Goal: Task Accomplishment & Management: Use online tool/utility

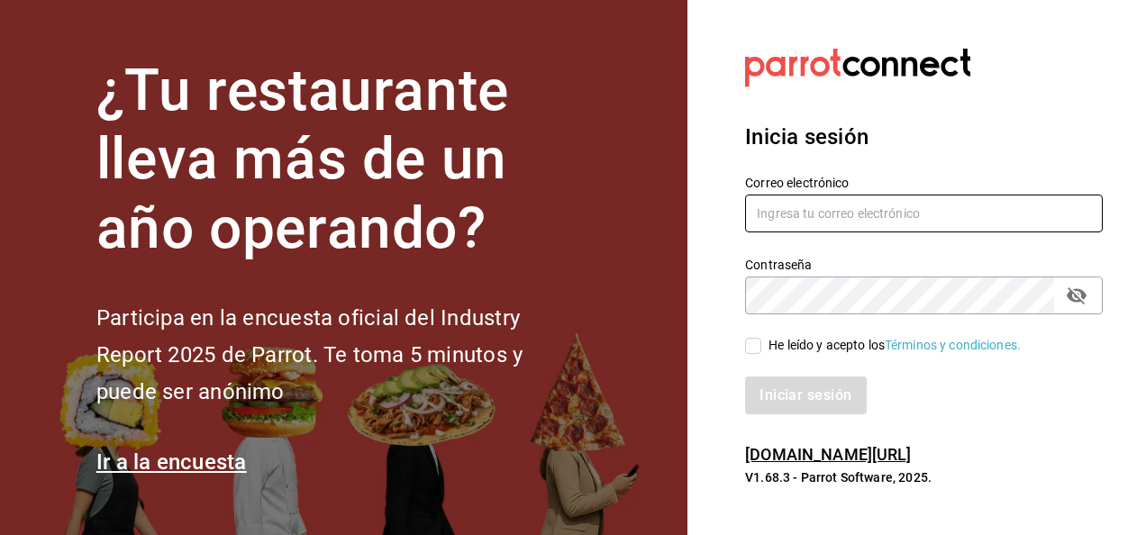
type input "[PERSON_NAME][EMAIL_ADDRESS][PERSON_NAME][DOMAIN_NAME]"
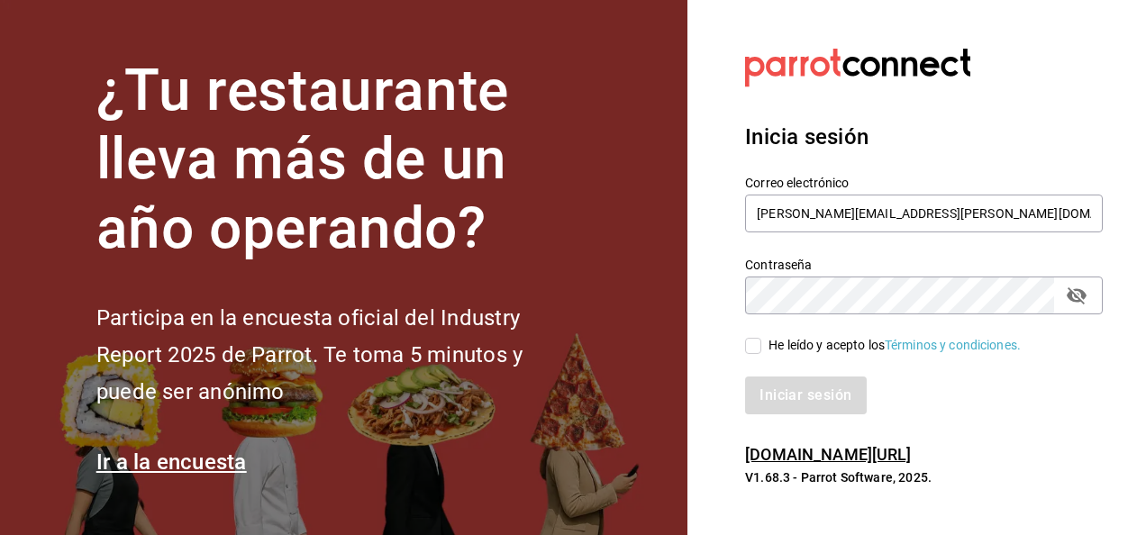
click at [753, 346] on input "He leído y acepto los Términos y condiciones." at bounding box center [753, 346] width 16 height 16
checkbox input "true"
click at [803, 391] on button "Iniciar sesión" at bounding box center [806, 396] width 123 height 38
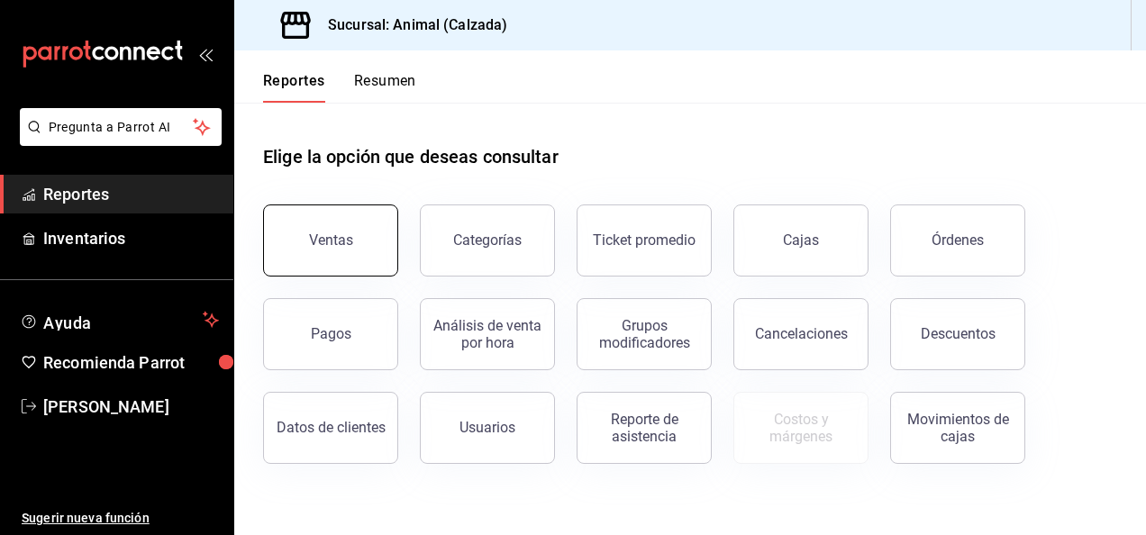
click at [328, 232] on div "Ventas" at bounding box center [331, 240] width 44 height 17
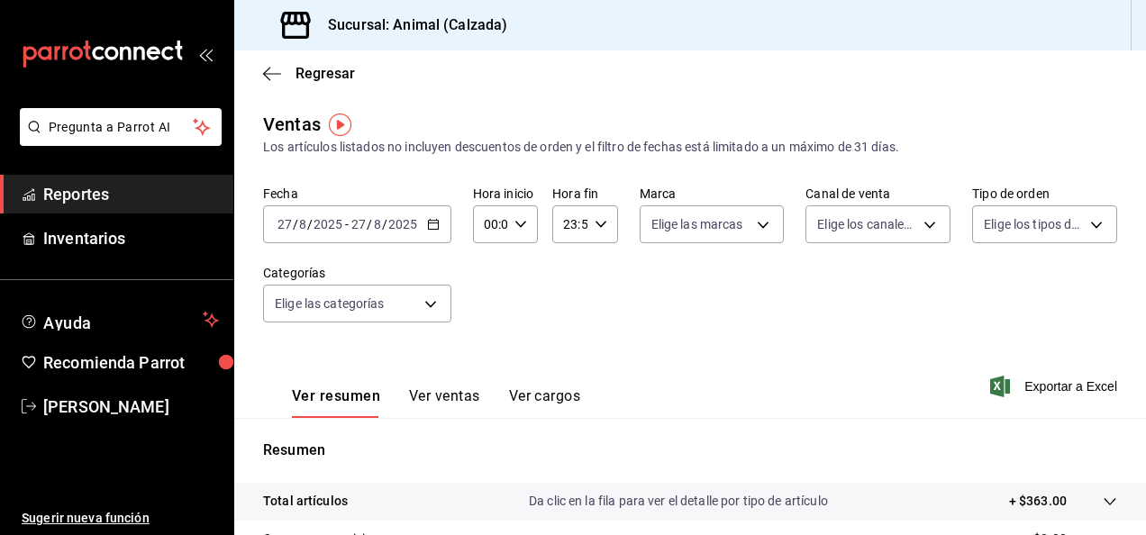
click at [427, 222] on icon "button" at bounding box center [433, 224] width 13 height 13
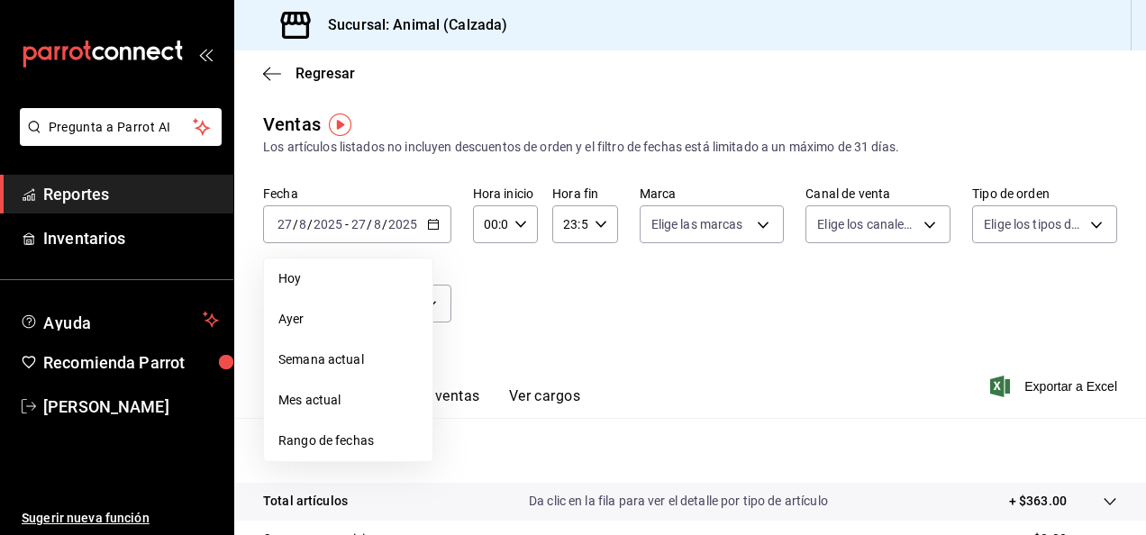
click at [377, 448] on span "Rango de fechas" at bounding box center [348, 440] width 140 height 19
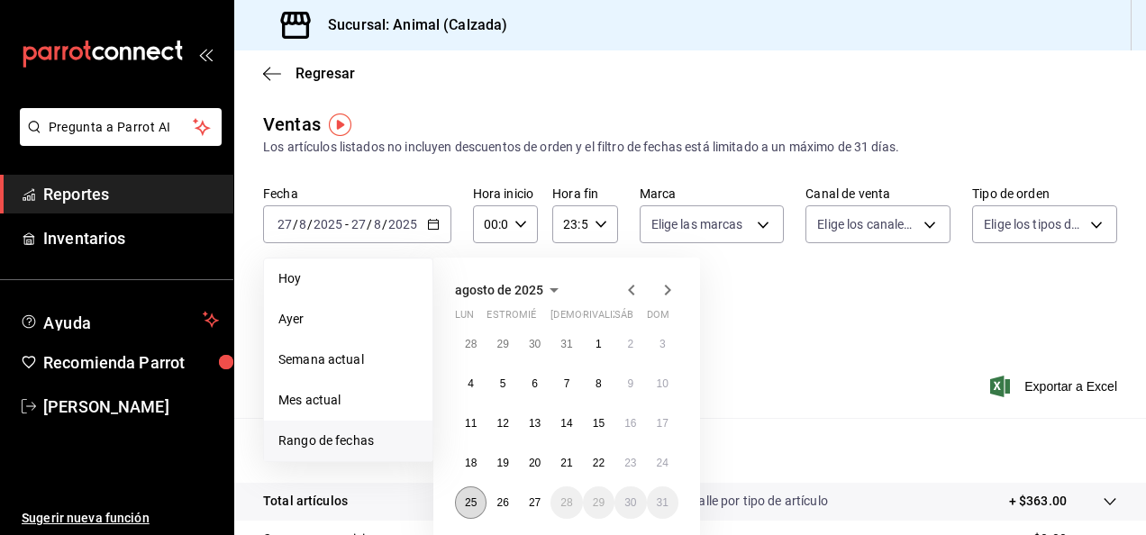
click at [467, 500] on abbr "25" at bounding box center [471, 502] width 12 height 13
click at [546, 512] on button "27" at bounding box center [535, 502] width 32 height 32
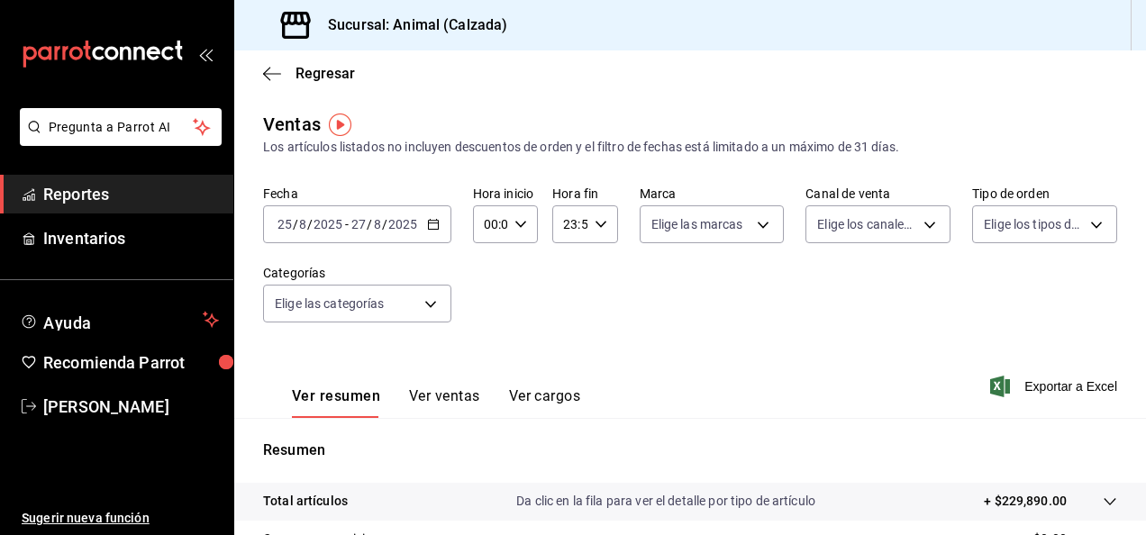
click at [521, 225] on icon "button" at bounding box center [520, 224] width 13 height 13
click at [489, 331] on span "05" at bounding box center [488, 337] width 4 height 14
type input "05:00"
click at [518, 273] on span "00" at bounding box center [520, 270] width 4 height 14
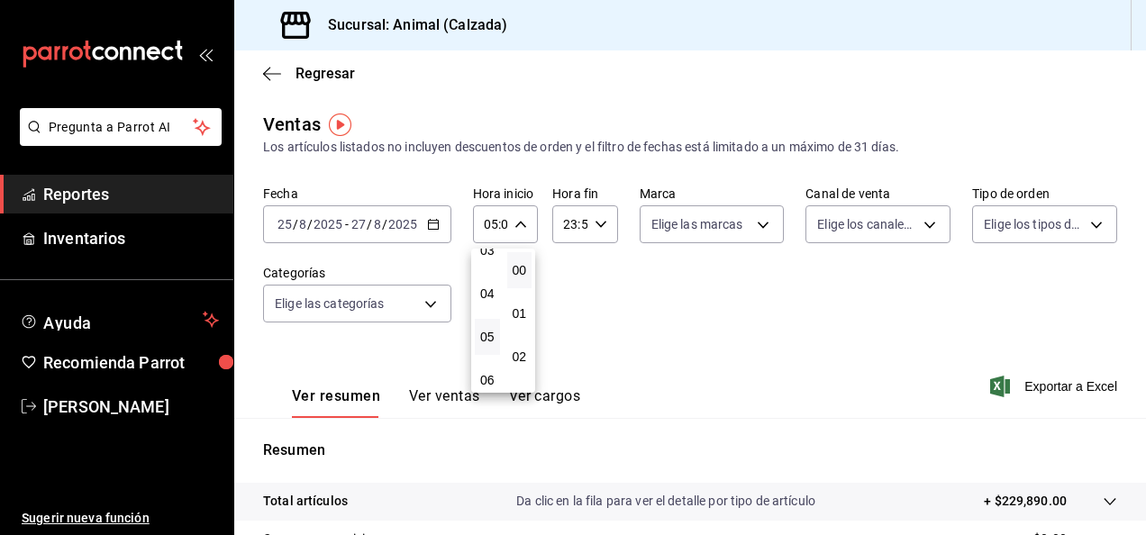
click at [596, 225] on div at bounding box center [573, 267] width 1146 height 535
click at [596, 225] on icon "button" at bounding box center [601, 224] width 13 height 13
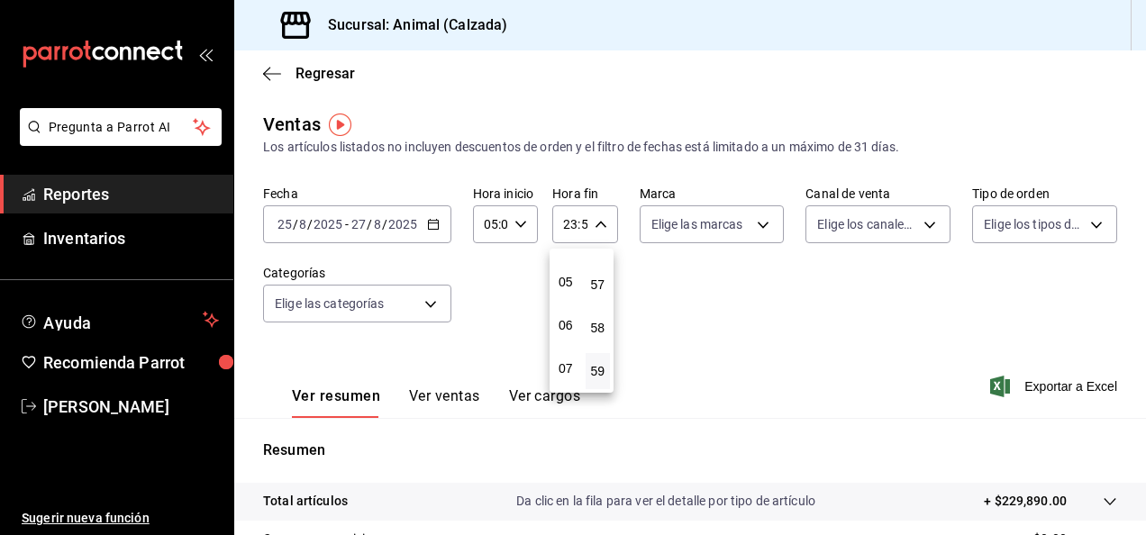
scroll to position [205, 0]
click at [567, 283] on span "05" at bounding box center [566, 281] width 4 height 14
click at [598, 270] on span "00" at bounding box center [598, 270] width 4 height 14
type input "05:00"
click at [749, 225] on div at bounding box center [573, 267] width 1146 height 535
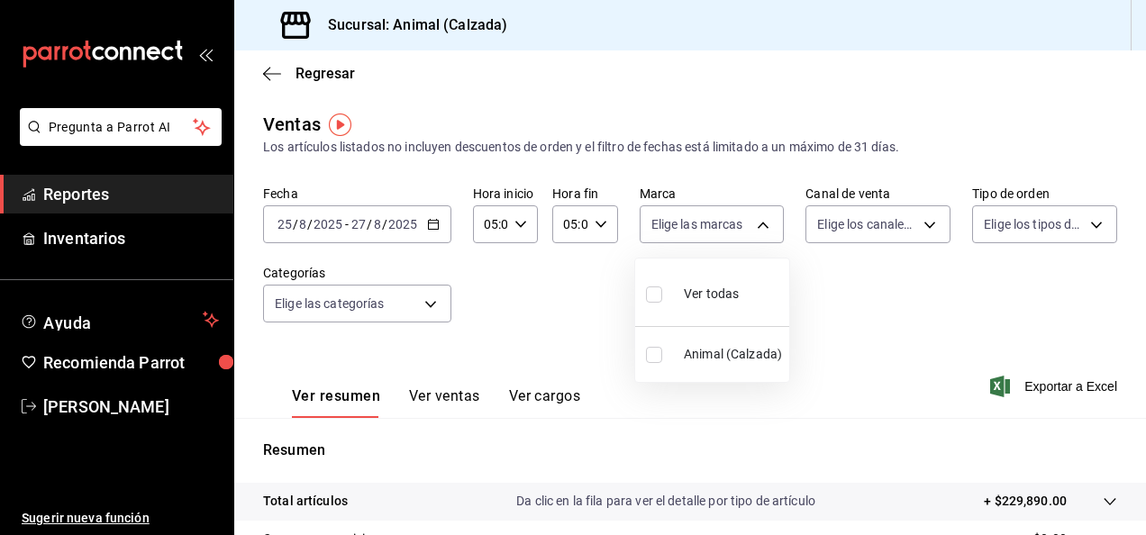
click at [749, 225] on body "Pregunta a Parrot AI Reportes Inventarios Ayuda Recomienda Parrot [PERSON_NAME]…" at bounding box center [573, 267] width 1146 height 535
click at [658, 293] on input "checkbox" at bounding box center [654, 294] width 16 height 16
checkbox input "true"
type input "e26472f3-9262-489d-bcba-4c6b034529c7"
checkbox input "true"
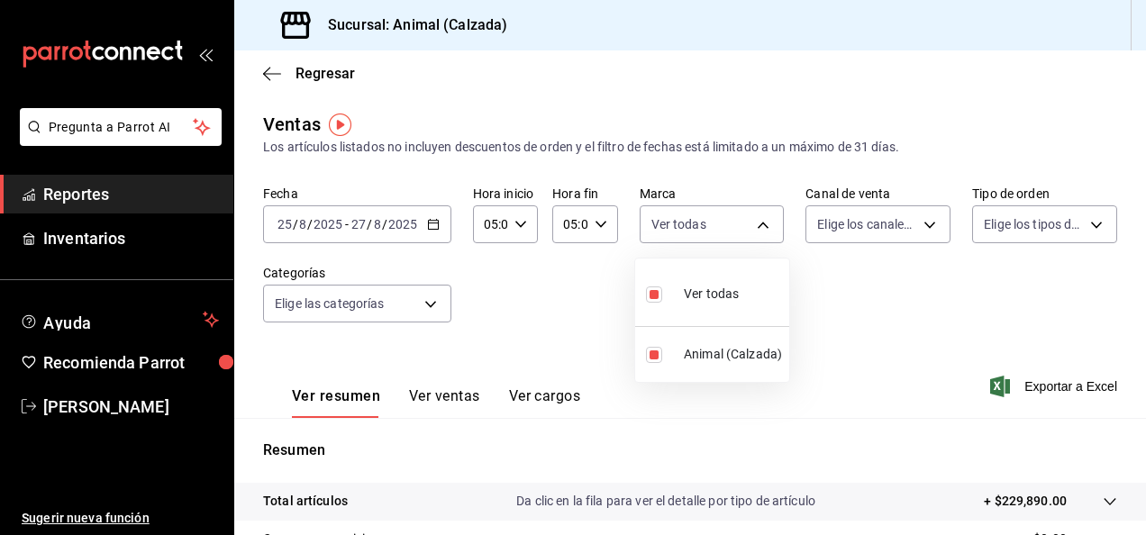
click at [919, 223] on div at bounding box center [573, 267] width 1146 height 535
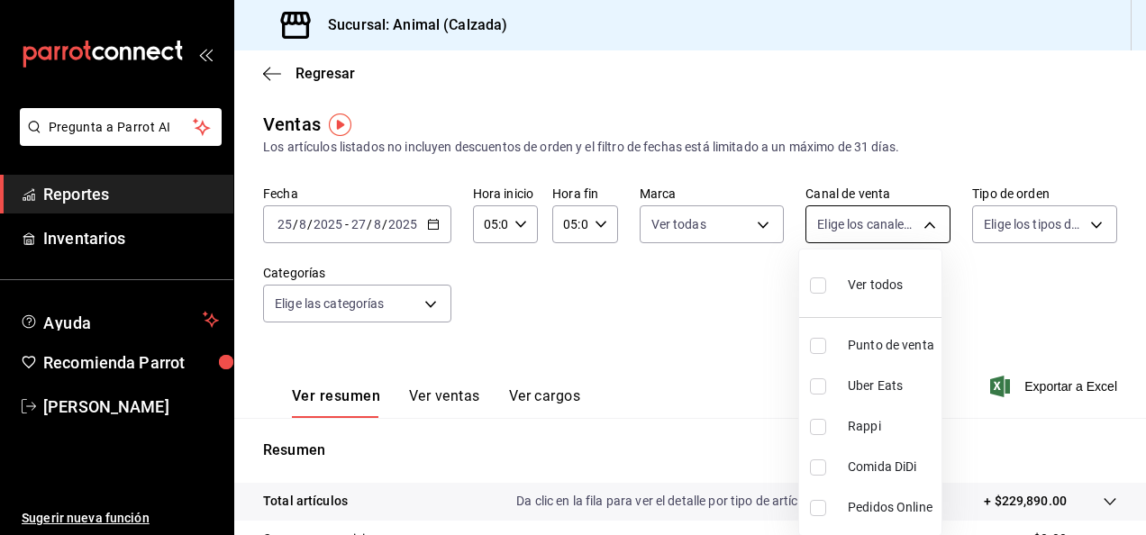
click at [922, 225] on body "Pregunta a Parrot AI Reportes Inventarios Ayuda Recomienda Parrot [PERSON_NAME]…" at bounding box center [573, 267] width 1146 height 535
click at [820, 285] on input "checkbox" at bounding box center [818, 285] width 16 height 16
checkbox input "true"
type input "PARROT,UBER_EATS,RAPPI,DIDI_FOOD,ONLINE"
checkbox input "true"
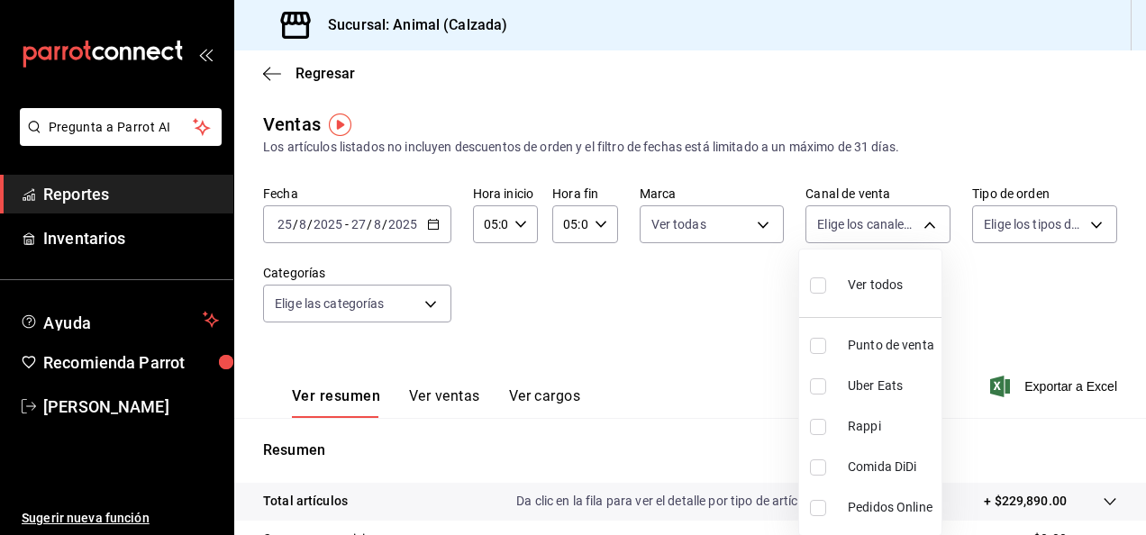
checkbox input "true"
click at [1084, 228] on div at bounding box center [573, 267] width 1146 height 535
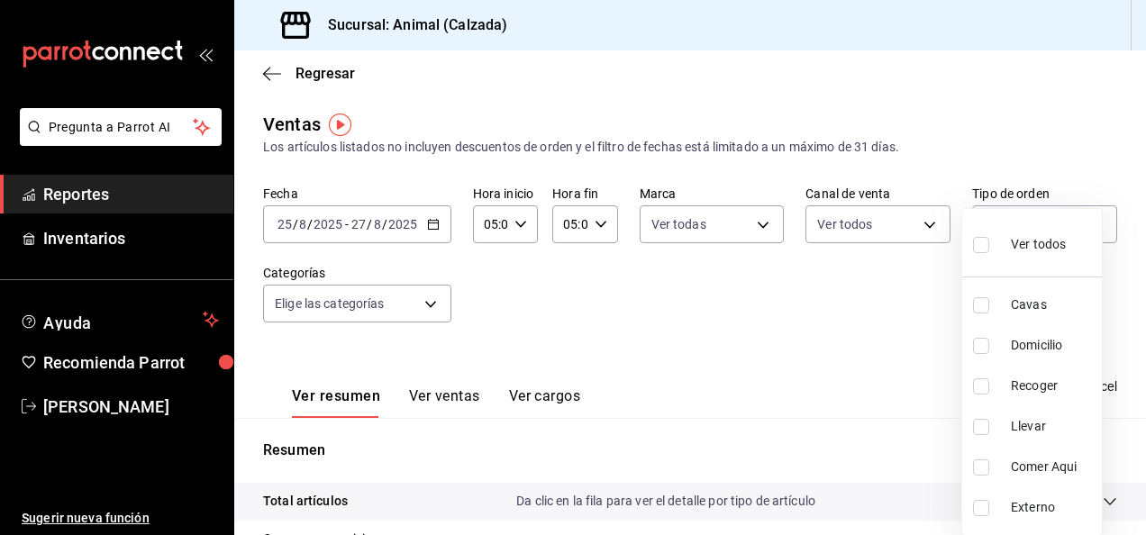
click at [1084, 228] on body "Pregunta a Parrot AI Reportes Inventarios Ayuda Recomienda Parrot [PERSON_NAME]…" at bounding box center [573, 267] width 1146 height 535
click at [984, 241] on input "checkbox" at bounding box center [981, 245] width 16 height 16
checkbox input "true"
type input "588630d3-b511-4bba-a729-32472510037f,54b7ae00-ca47-4ec1-b7ff-55842c0a2b62,92293…"
checkbox input "true"
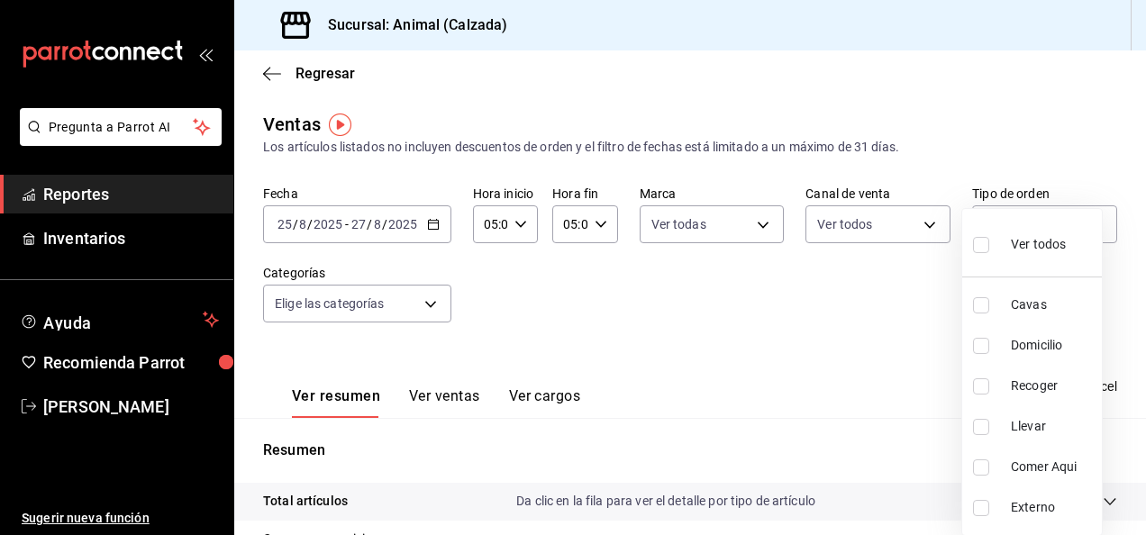
checkbox input "true"
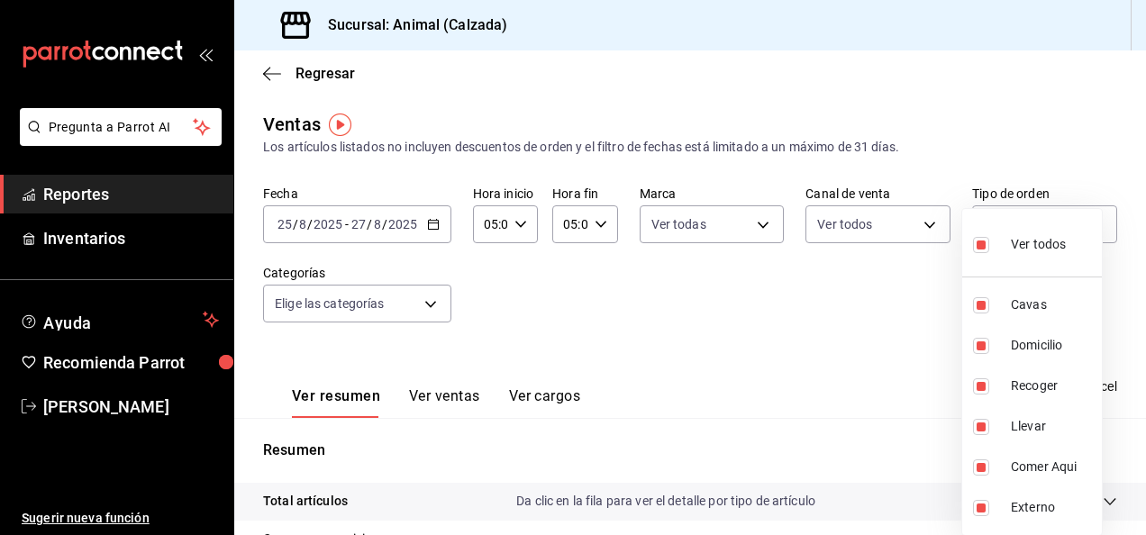
click at [425, 302] on div at bounding box center [573, 267] width 1146 height 535
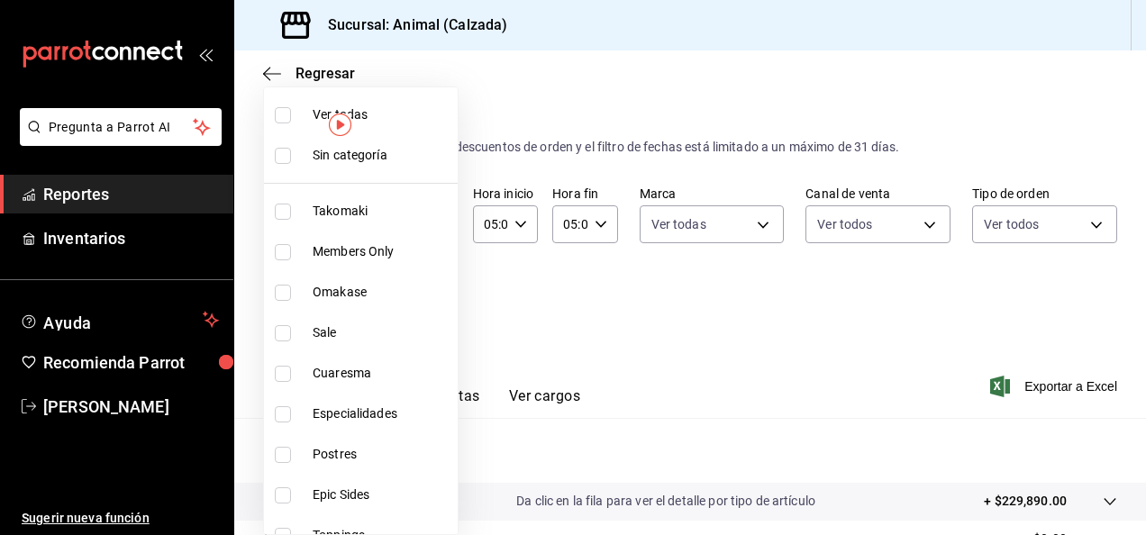
click at [431, 315] on body "Pregunta a Parrot AI Reportes Inventarios Ayuda Recomienda Parrot [PERSON_NAME]…" at bounding box center [573, 267] width 1146 height 535
click at [288, 117] on input "checkbox" at bounding box center [283, 115] width 16 height 16
checkbox input "true"
type input "5d35a5f4-3063-4397-a550-a8f4eca83956,9bcdf976-3d2d-44f2-8aa2-d656f6bc4aaa,d84f4…"
checkbox input "true"
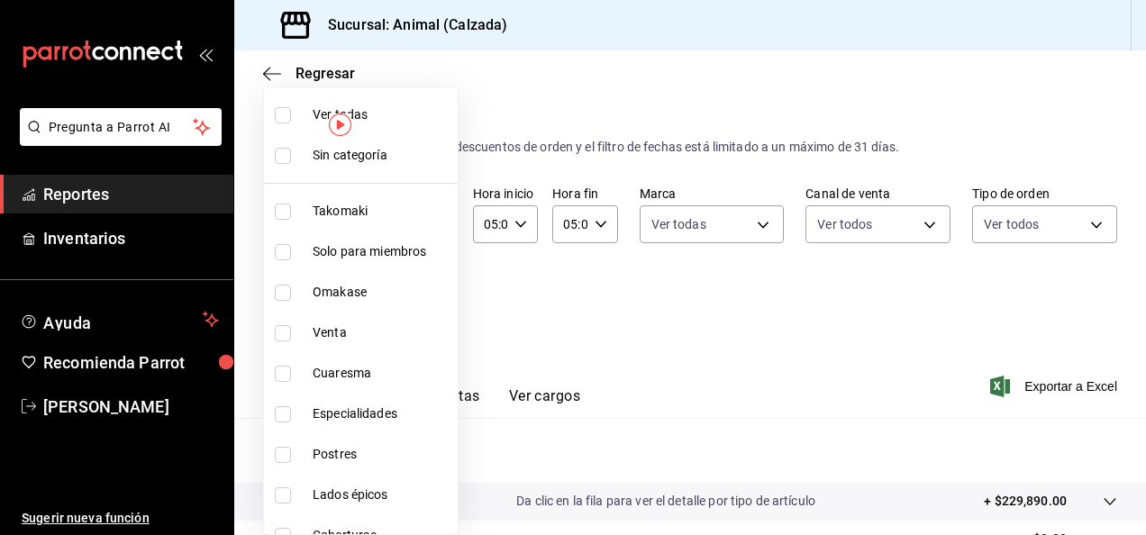
checkbox input "true"
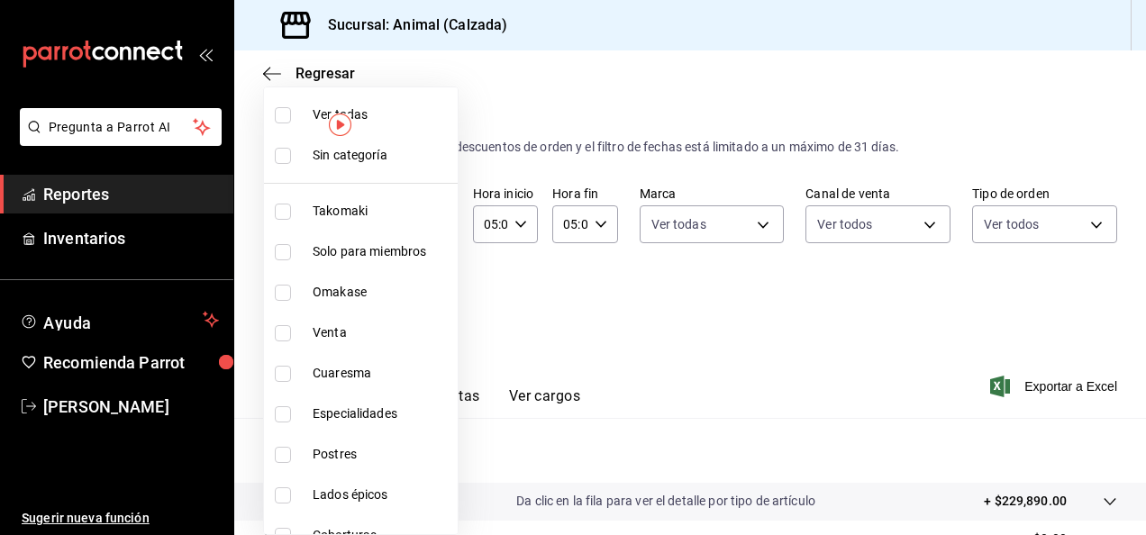
checkbox input "true"
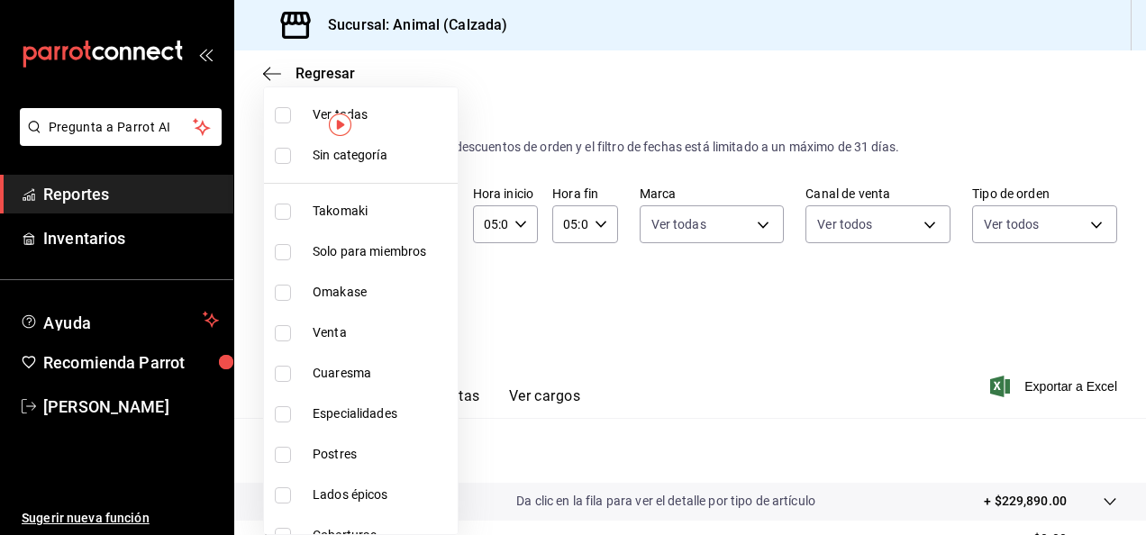
checkbox input "true"
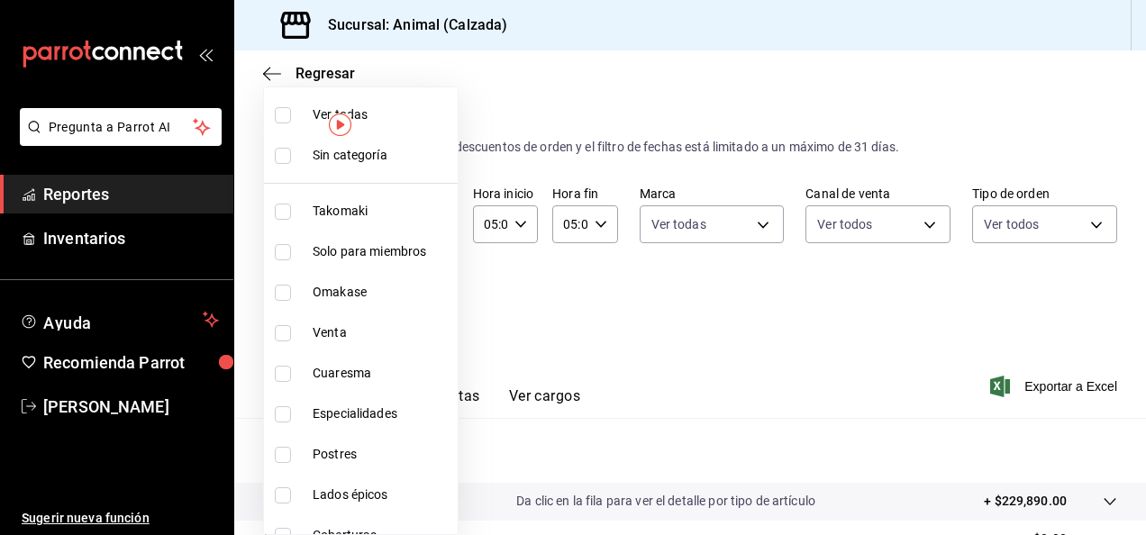
checkbox input "true"
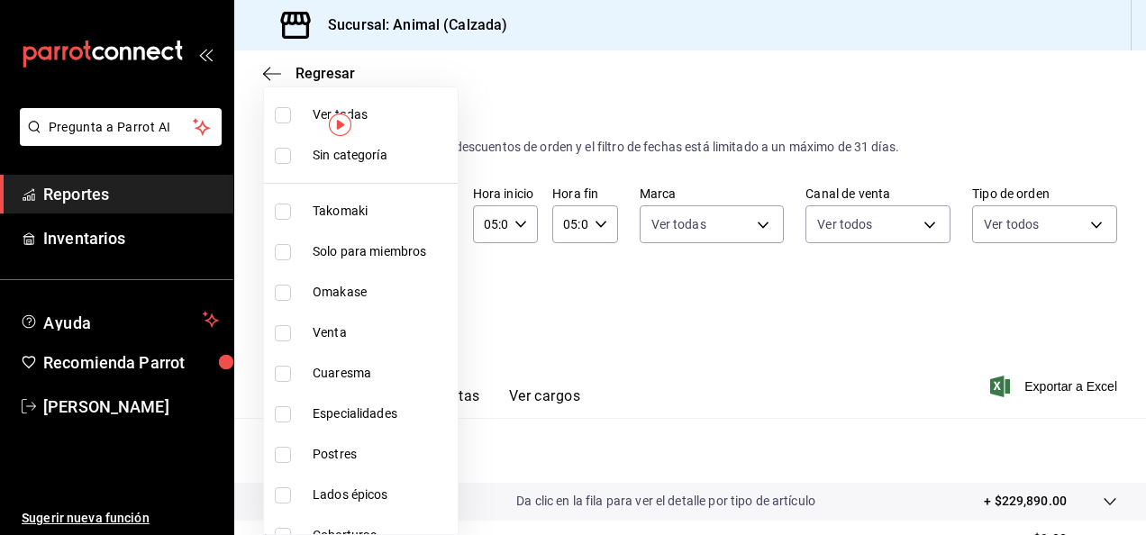
checkbox input "true"
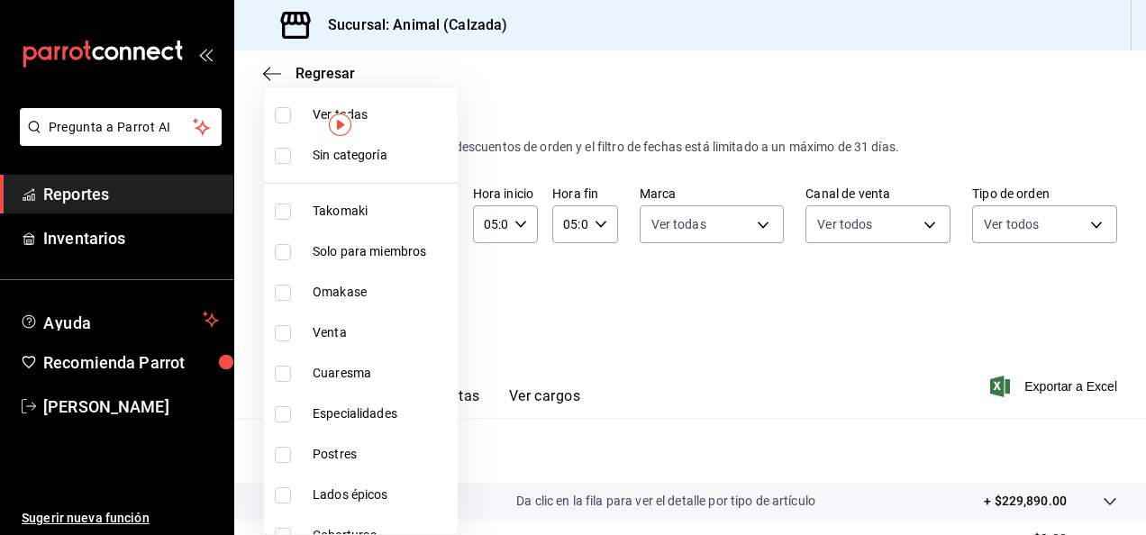
checkbox input "true"
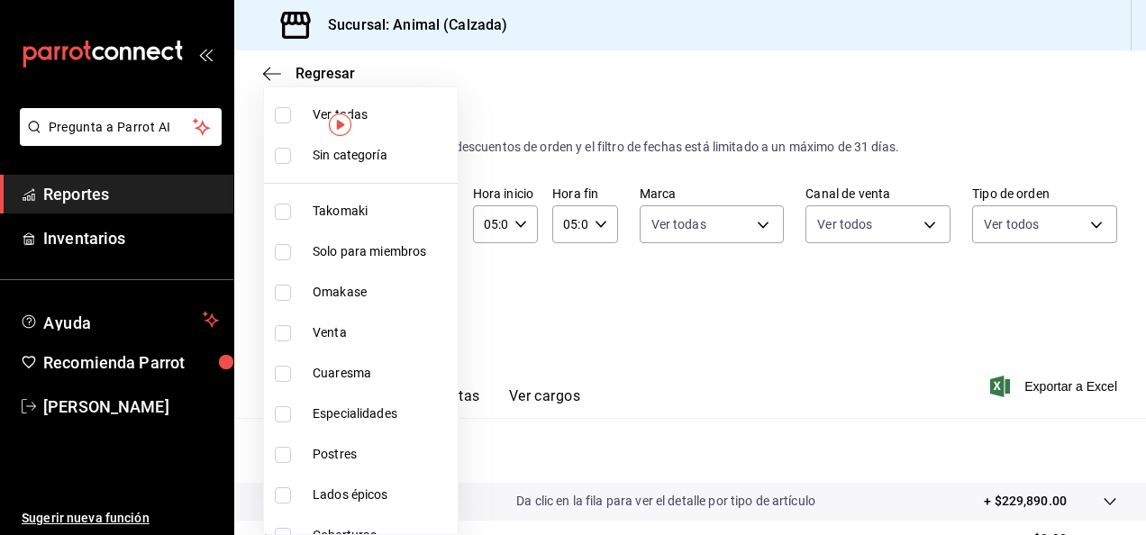
checkbox input "true"
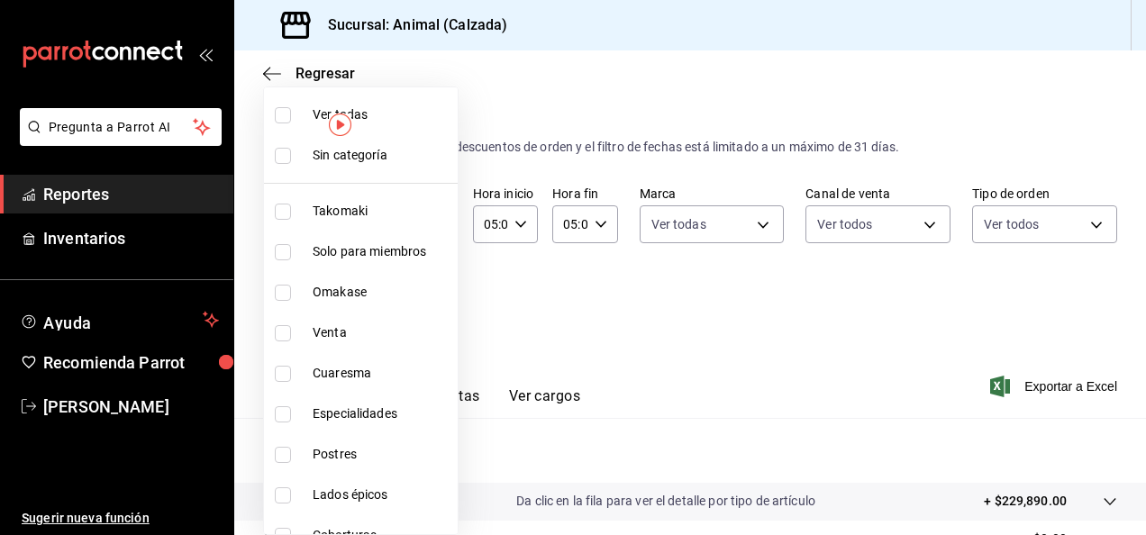
checkbox input "true"
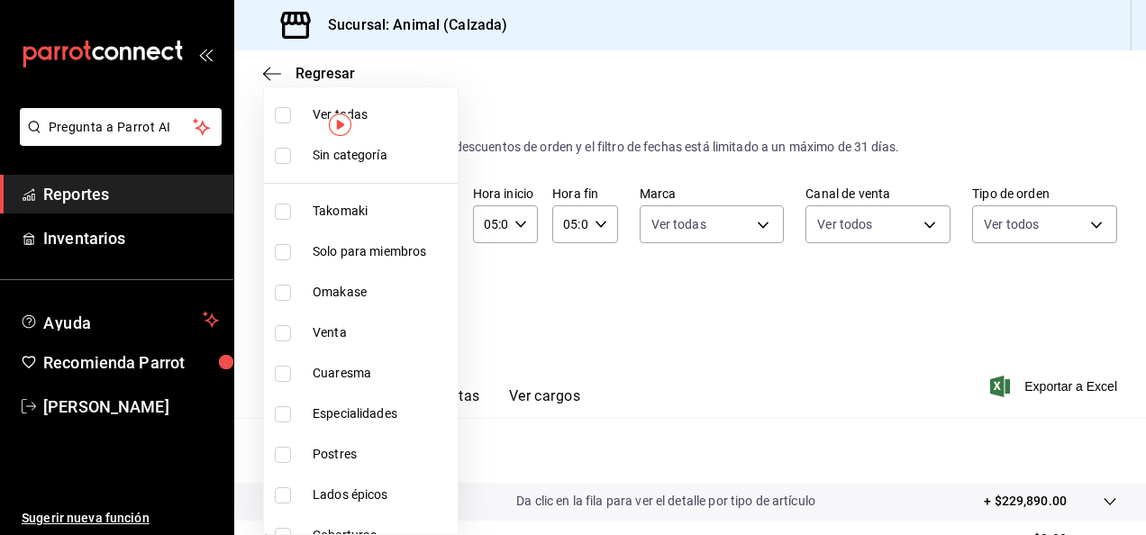
checkbox input "true"
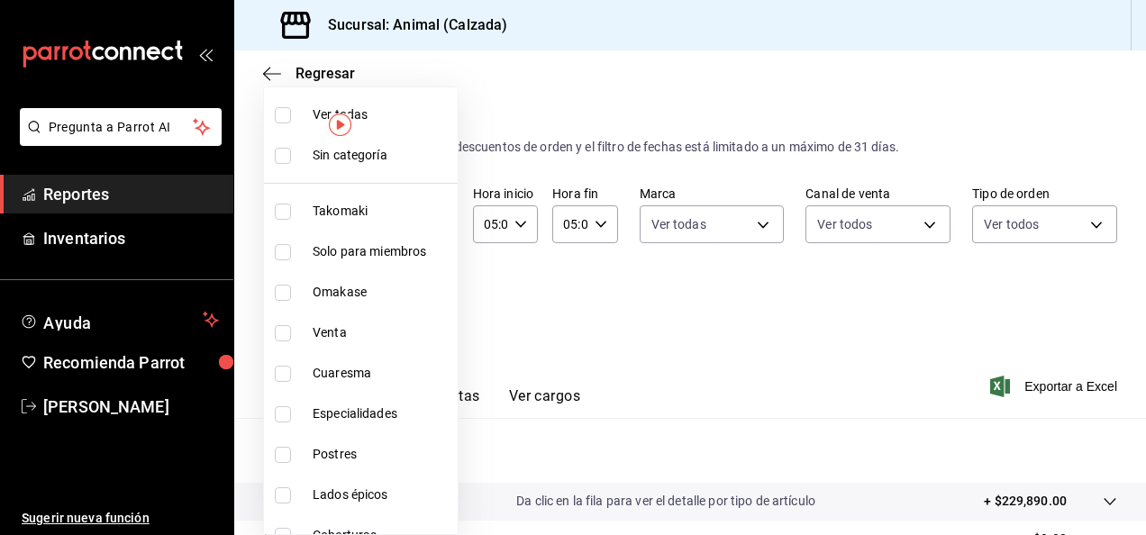
checkbox input "true"
click at [919, 341] on div at bounding box center [573, 267] width 1146 height 535
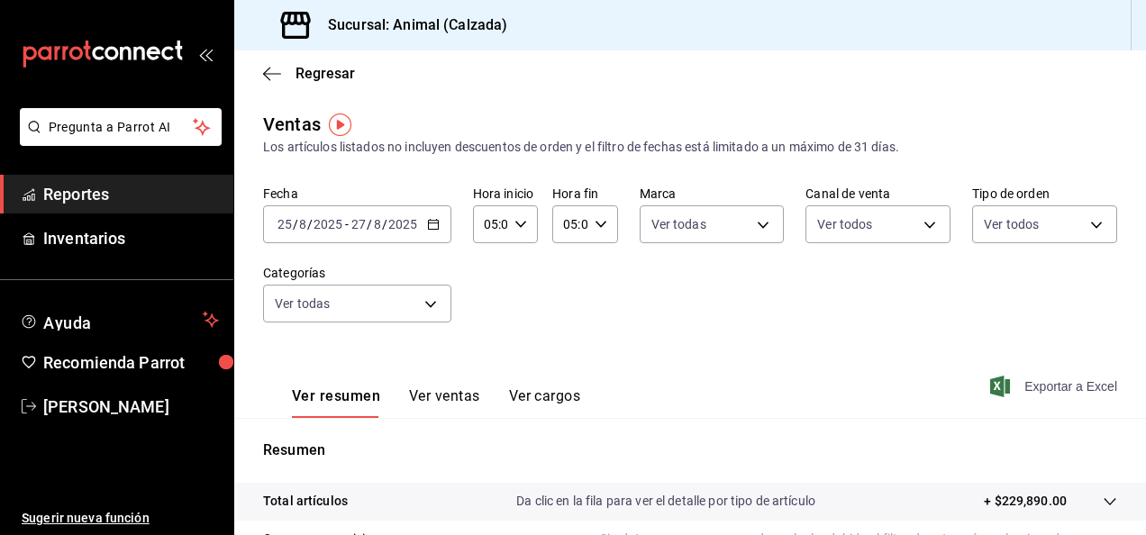
click at [1045, 384] on font "Exportar a Excel" at bounding box center [1070, 386] width 93 height 14
